Goal: Task Accomplishment & Management: Manage account settings

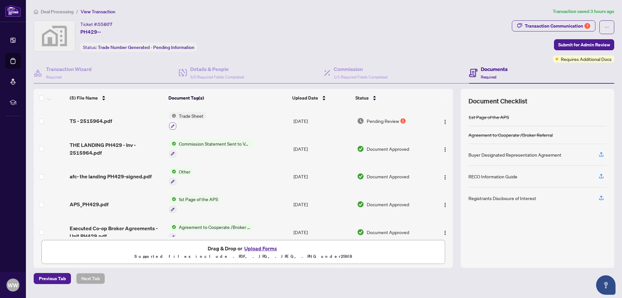
click at [170, 125] on button "button" at bounding box center [172, 125] width 7 height 7
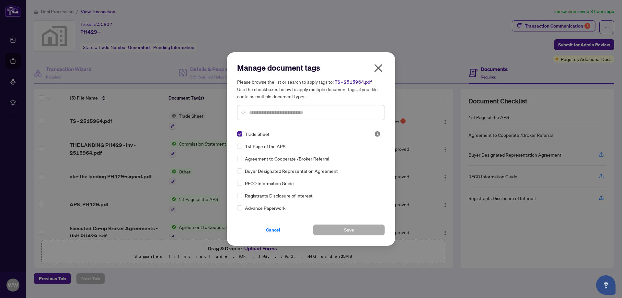
click at [281, 112] on input "text" at bounding box center [314, 112] width 130 height 7
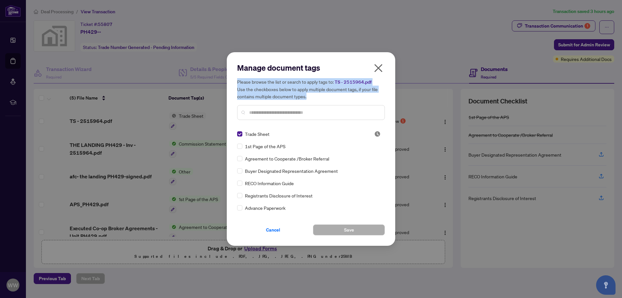
drag, startPoint x: 312, startPoint y: 96, endPoint x: 236, endPoint y: 81, distance: 77.0
click at [236, 81] on div "Manage document tags Please browse the list or search to apply tags to: TS - 25…" at bounding box center [311, 148] width 168 height 193
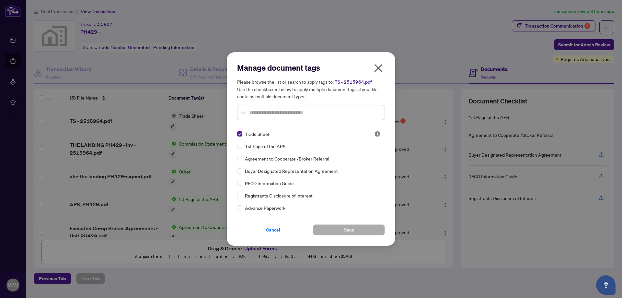
click at [357, 160] on div "Agreement to Cooperate /Broker Referral" at bounding box center [309, 158] width 144 height 7
click at [378, 70] on icon "close" at bounding box center [378, 68] width 10 height 10
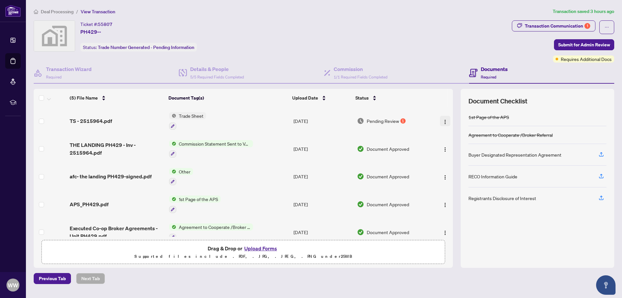
click at [443, 121] on img "button" at bounding box center [445, 121] width 5 height 5
click at [262, 248] on button "Upload Forms" at bounding box center [260, 248] width 37 height 8
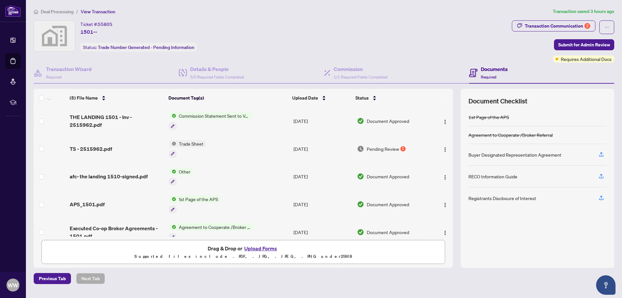
click at [194, 142] on span "Trade Sheet" at bounding box center [191, 143] width 30 height 7
click at [172, 152] on icon "button" at bounding box center [173, 154] width 4 height 4
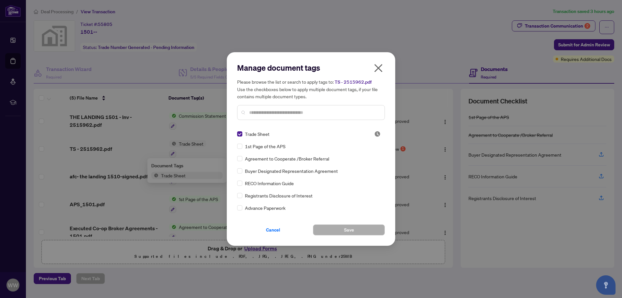
click at [379, 72] on icon "close" at bounding box center [378, 68] width 10 height 10
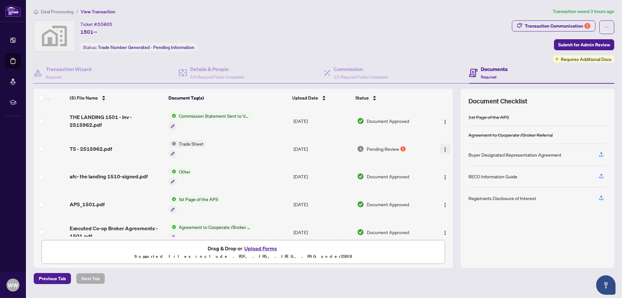
click at [443, 149] on img "button" at bounding box center [445, 149] width 5 height 5
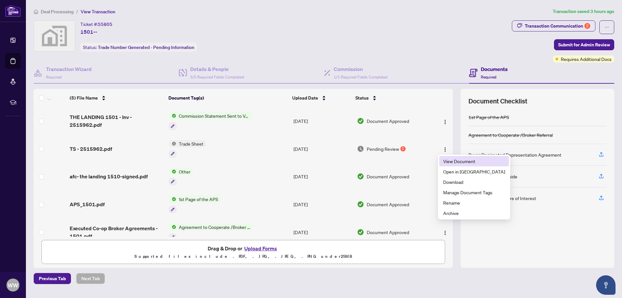
click at [451, 163] on span "View Document" at bounding box center [474, 160] width 62 height 7
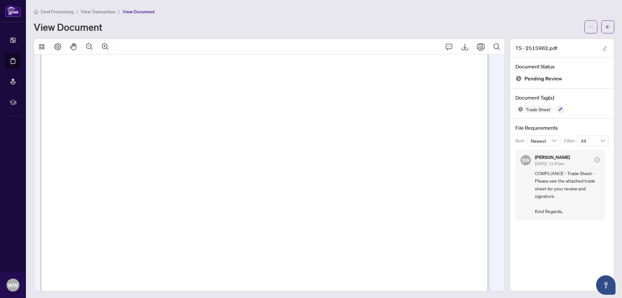
scroll to position [292, 0]
click at [559, 110] on icon "button" at bounding box center [561, 110] width 4 height 4
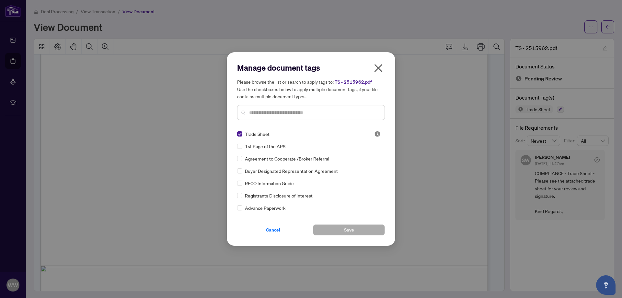
click at [379, 71] on icon "close" at bounding box center [378, 68] width 10 height 10
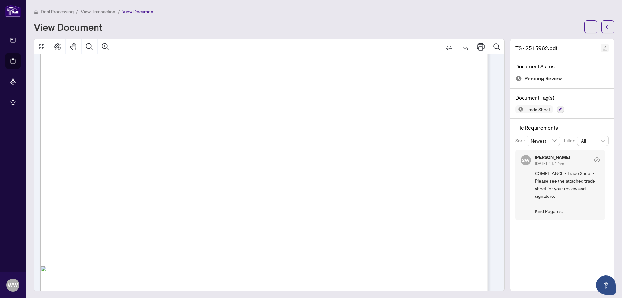
click at [603, 48] on icon "edit" at bounding box center [605, 48] width 5 height 5
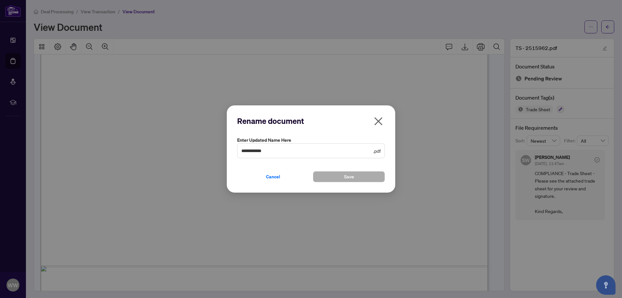
click at [376, 122] on icon "close" at bounding box center [379, 121] width 8 height 8
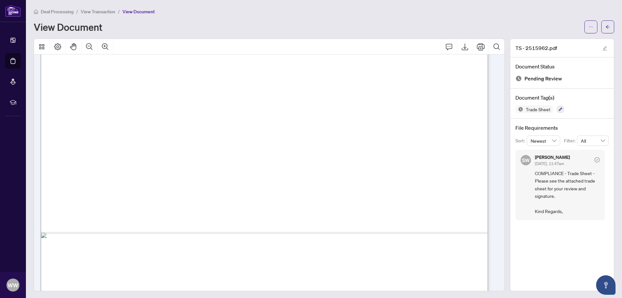
scroll to position [356, 0]
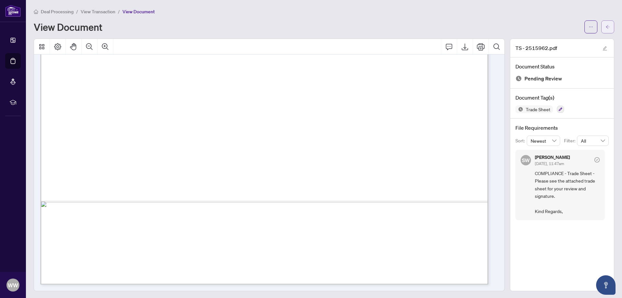
click at [606, 29] on icon "arrow-left" at bounding box center [608, 27] width 5 height 5
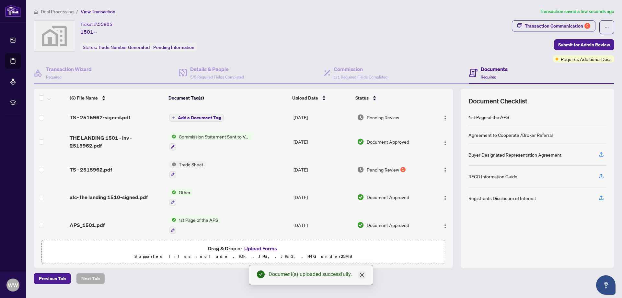
click at [362, 274] on icon "close" at bounding box center [362, 275] width 4 height 4
click at [400, 168] on div "1" at bounding box center [402, 169] width 5 height 5
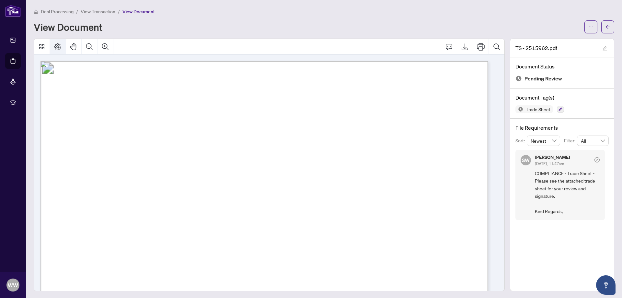
click at [58, 47] on icon "Page Layout" at bounding box center [58, 47] width 8 height 8
click at [559, 110] on icon "button" at bounding box center [561, 109] width 4 height 4
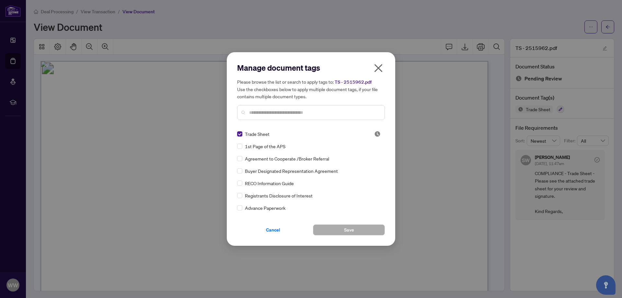
click at [379, 71] on icon "close" at bounding box center [378, 68] width 10 height 10
